Goal: Information Seeking & Learning: Find specific fact

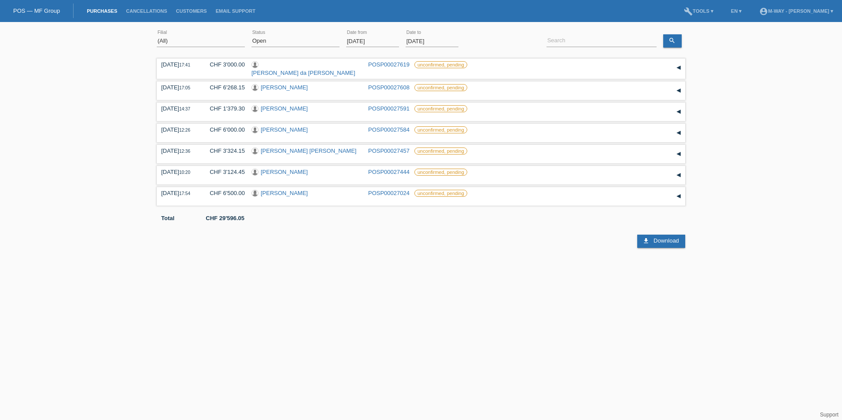
click at [386, 41] on input "[DATE]" at bounding box center [372, 41] width 53 height 11
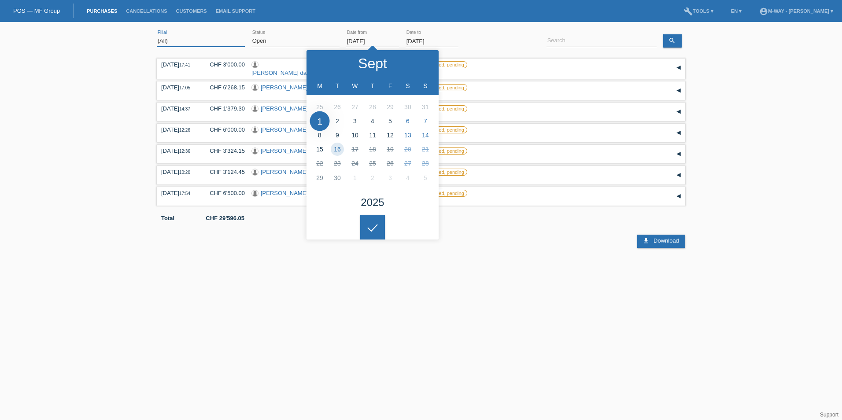
drag, startPoint x: 192, startPoint y: 42, endPoint x: 274, endPoint y: 48, distance: 82.6
click at [192, 42] on select "(All) [PERSON_NAME] Passion Vélo SàRL [GEOGRAPHIC_DATA] [GEOGRAPHIC_DATA] [GEOG…" at bounding box center [201, 41] width 88 height 11
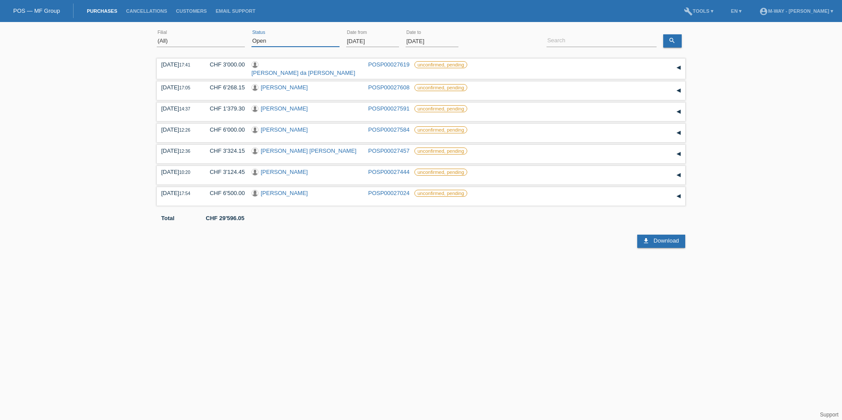
click at [282, 44] on select "(All) New Open Returned Stepped back / Cancelled Completed" at bounding box center [296, 41] width 88 height 11
select select "ALL"
click at [252, 36] on select "(All) New Open Returned Stepped back / Cancelled Completed" at bounding box center [296, 41] width 88 height 11
click at [391, 42] on input "[DATE]" at bounding box center [372, 41] width 53 height 11
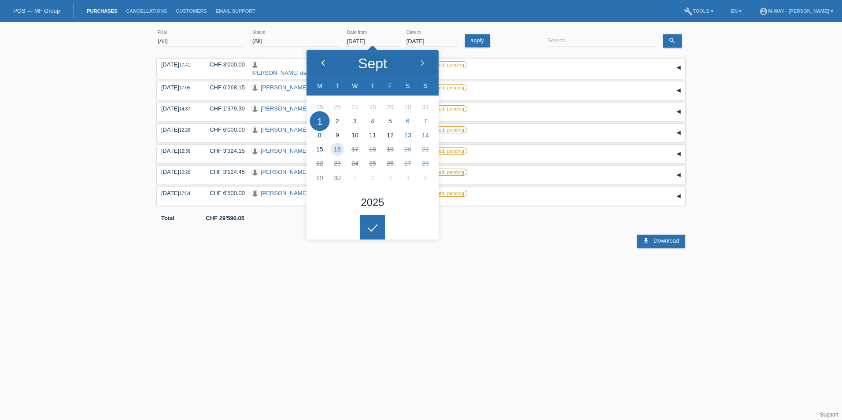
click at [326, 65] on icon at bounding box center [323, 63] width 7 height 7
type input "[DATE]"
drag, startPoint x: 581, startPoint y: 37, endPoint x: 562, endPoint y: 44, distance: 20.1
click at [580, 38] on input at bounding box center [602, 41] width 110 height 11
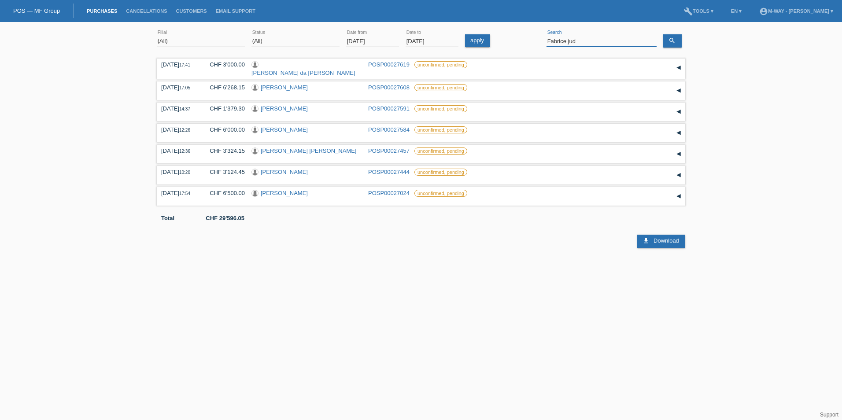
type input "Fabrice jud"
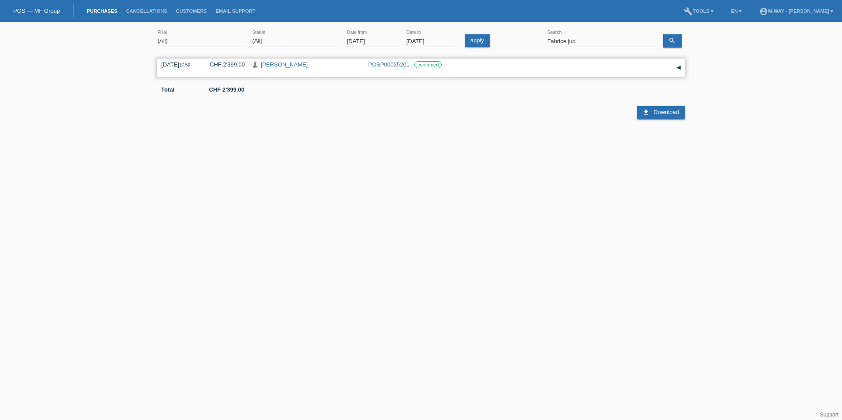
click at [320, 73] on div "[DATE] 17:50 CHF 2'399.00 [PERSON_NAME] POSP00025201 confirmed" at bounding box center [421, 67] width 520 height 13
click at [305, 68] on div "[PERSON_NAME]" at bounding box center [307, 65] width 110 height 8
click at [385, 43] on input "[DATE]" at bounding box center [372, 41] width 53 height 11
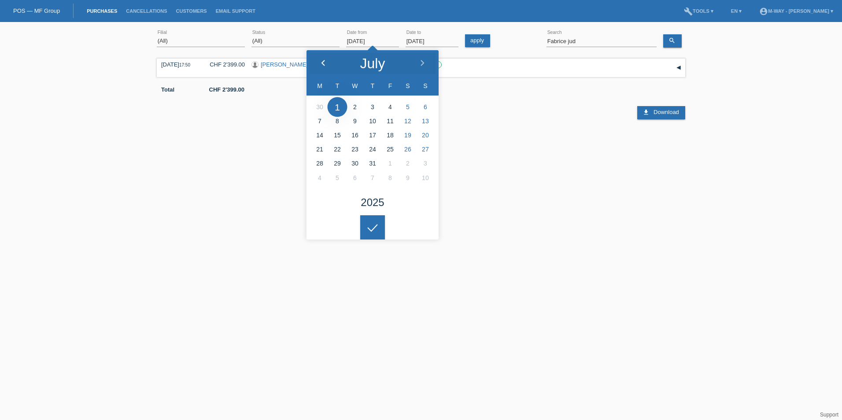
click at [325, 63] on icon at bounding box center [323, 63] width 7 height 7
type input "[DATE]"
click at [374, 219] on div at bounding box center [372, 227] width 25 height 25
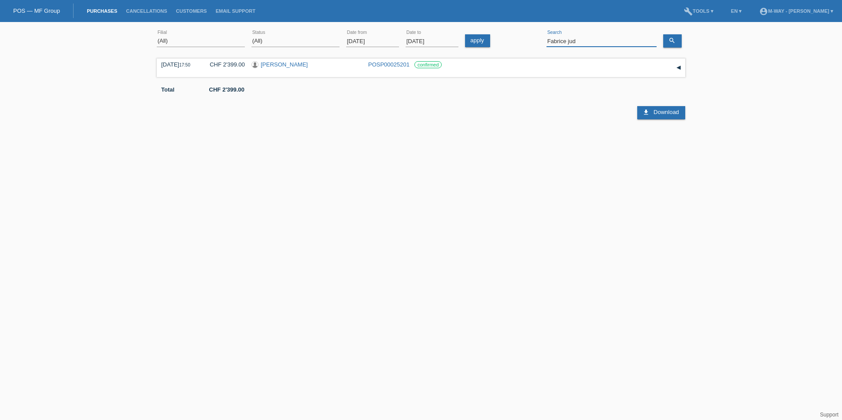
click at [586, 42] on input "Fabrice jud" at bounding box center [602, 41] width 110 height 11
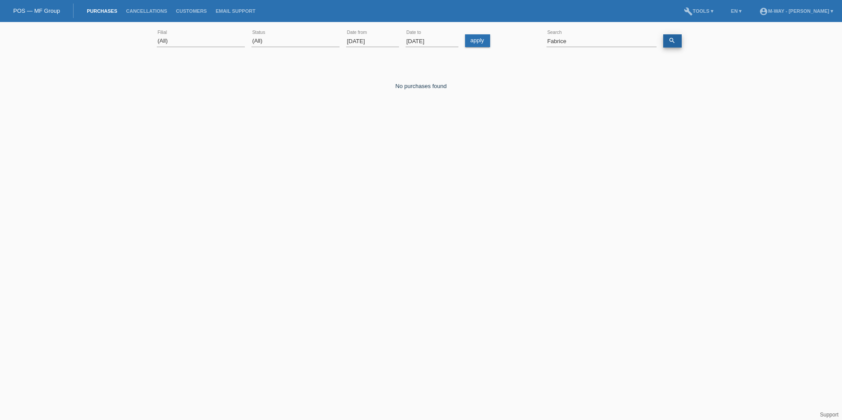
click at [673, 45] on link "search" at bounding box center [672, 40] width 19 height 13
drag, startPoint x: 570, startPoint y: 42, endPoint x: 509, endPoint y: 43, distance: 61.7
click at [513, 43] on div "(All) [PERSON_NAME] Passion Vélo SàRL [GEOGRAPHIC_DATA] [GEOGRAPHIC_DATA] [GEOG…" at bounding box center [421, 41] width 529 height 30
type input "jud"
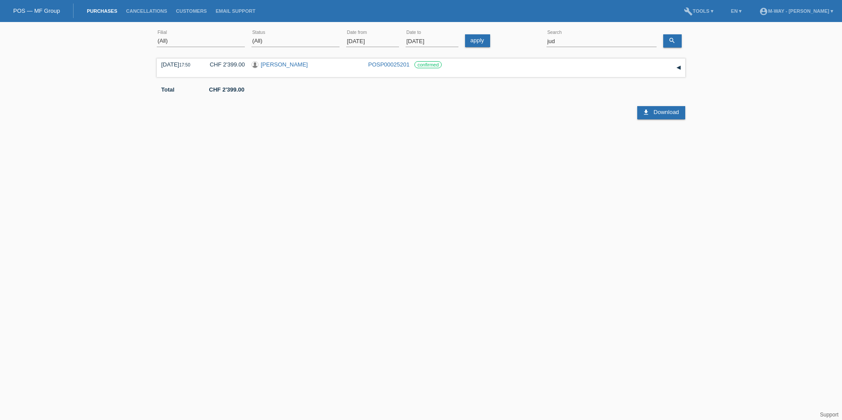
click at [794, 49] on div "(All) [PERSON_NAME] Passion Vélo SàRL [GEOGRAPHIC_DATA] [GEOGRAPHIC_DATA] [GEOG…" at bounding box center [421, 85] width 842 height 118
